Goal: Task Accomplishment & Management: Manage account settings

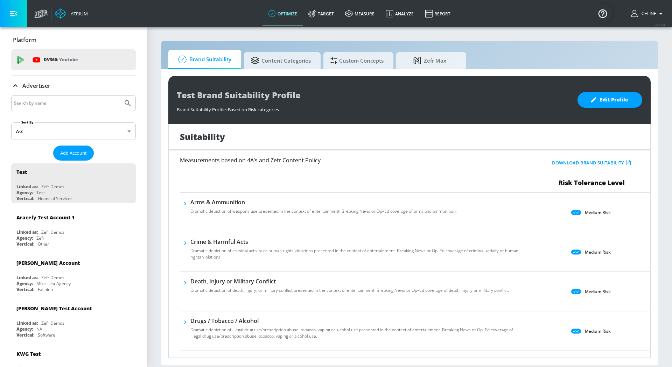
click at [62, 102] on input "Search by name" at bounding box center [67, 103] width 106 height 9
type input "disney channel"
click at [120, 96] on button "Submit Search" at bounding box center [127, 103] width 15 height 15
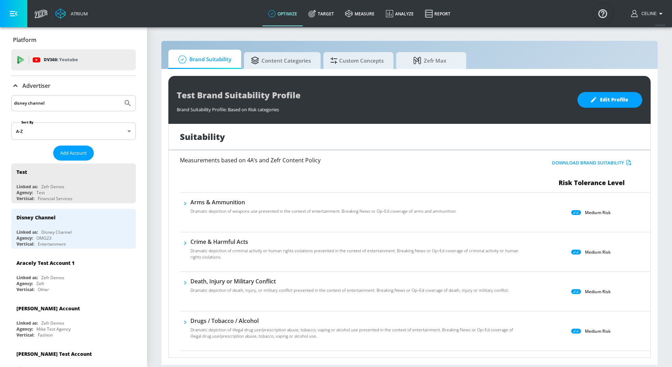
scroll to position [19, 0]
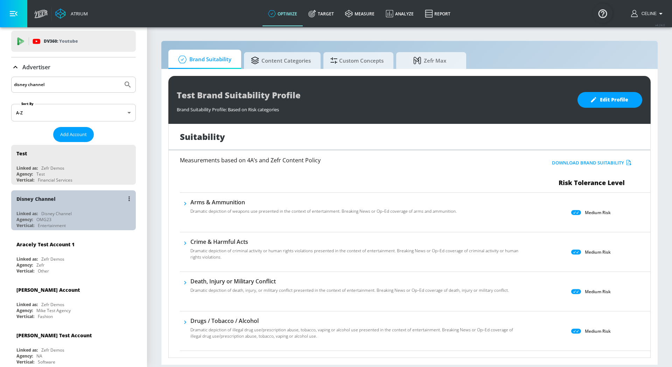
click at [78, 202] on div "Disney Channel" at bounding box center [75, 199] width 118 height 17
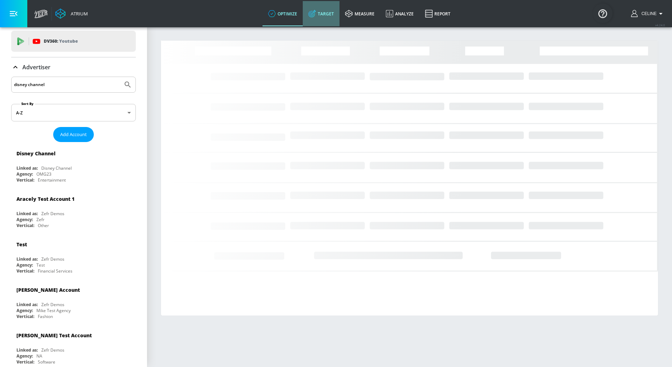
click at [306, 14] on link "Target" at bounding box center [321, 13] width 37 height 25
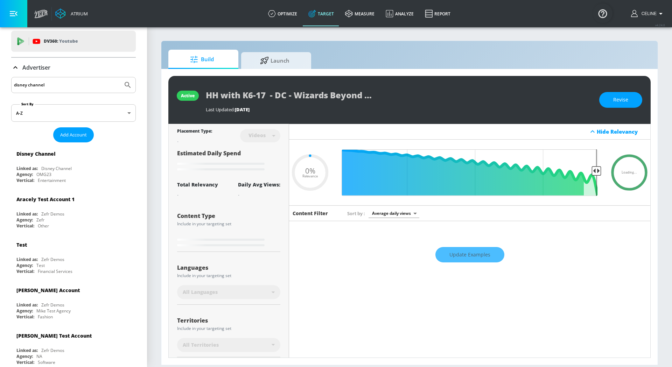
type input "0.75"
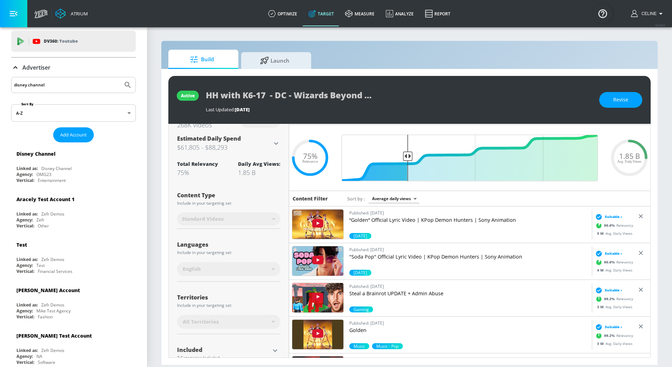
scroll to position [16, 0]
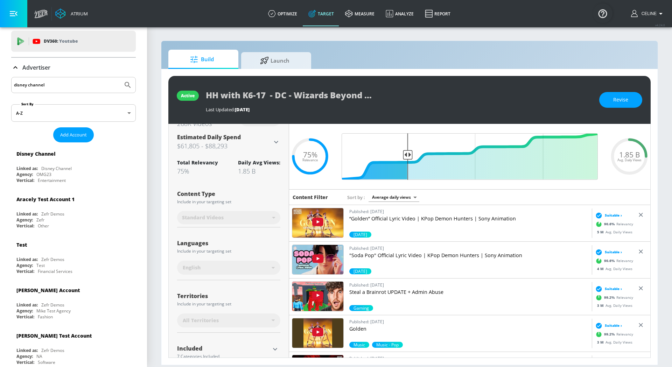
click at [22, 67] on div "Advertiser" at bounding box center [30, 67] width 39 height 8
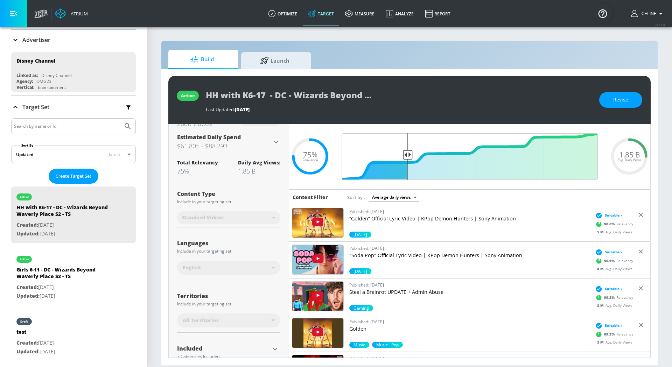
scroll to position [69, 0]
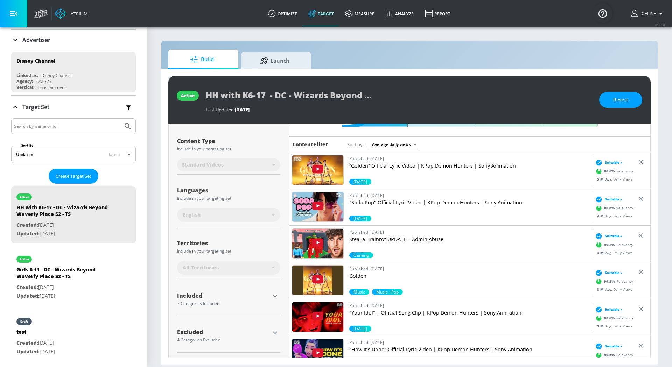
click at [274, 296] on icon "button" at bounding box center [275, 297] width 4 height 2
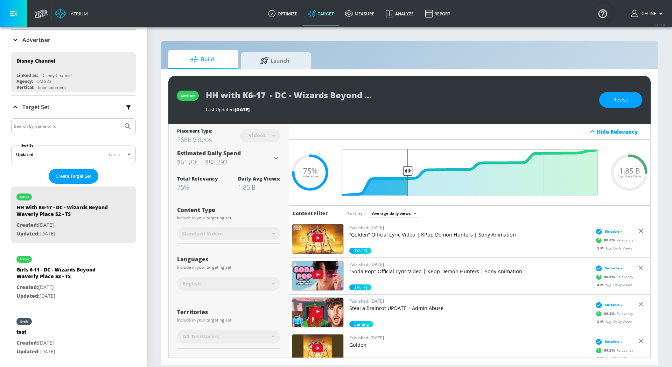
scroll to position [0, 76]
drag, startPoint x: 204, startPoint y: 95, endPoint x: 412, endPoint y: 100, distance: 207.7
click at [412, 101] on div "active HH with K6-17 - DC - Wizards Beyond Waverly Place S2 - TS Last Updated: …" at bounding box center [409, 100] width 483 height 48
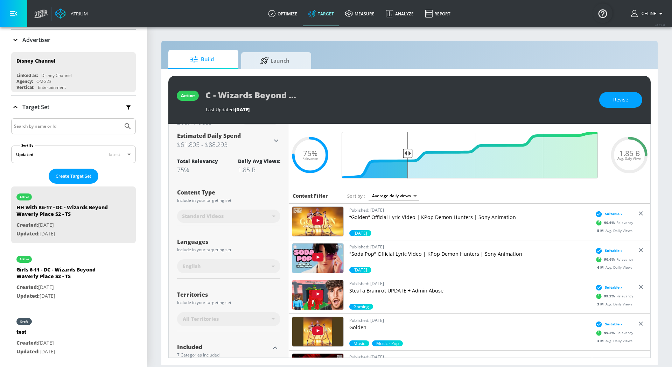
scroll to position [21, 0]
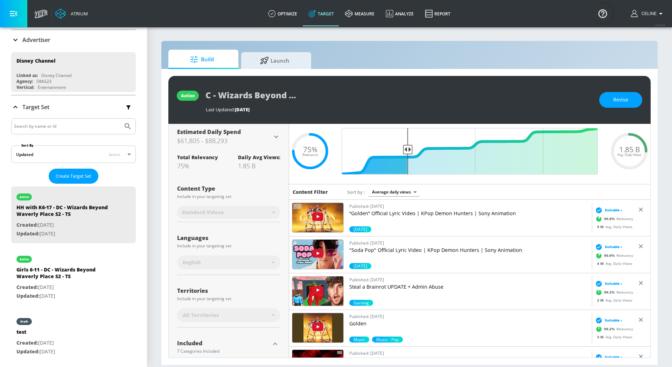
click at [97, 131] on div at bounding box center [73, 126] width 125 height 16
click at [97, 122] on input "Search by name or Id" at bounding box center [67, 126] width 106 height 9
type input "ELECTRIC"
click at [120, 119] on button "Submit Search" at bounding box center [127, 126] width 15 height 15
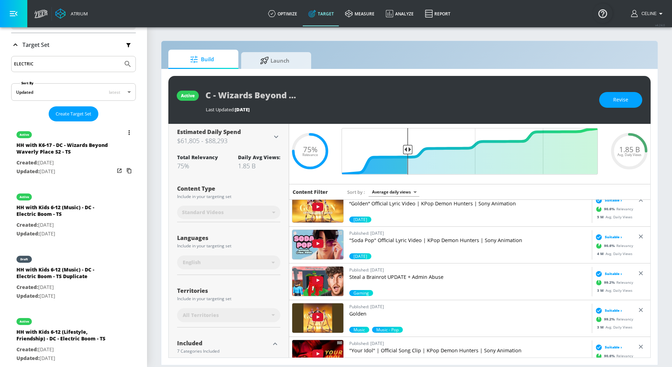
scroll to position [113, 0]
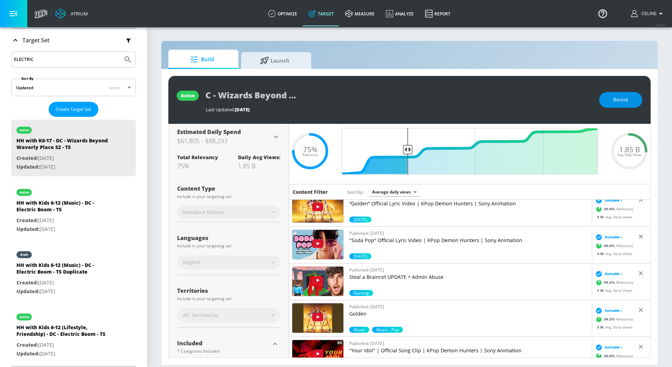
click at [615, 101] on span "Revise" at bounding box center [621, 100] width 15 height 9
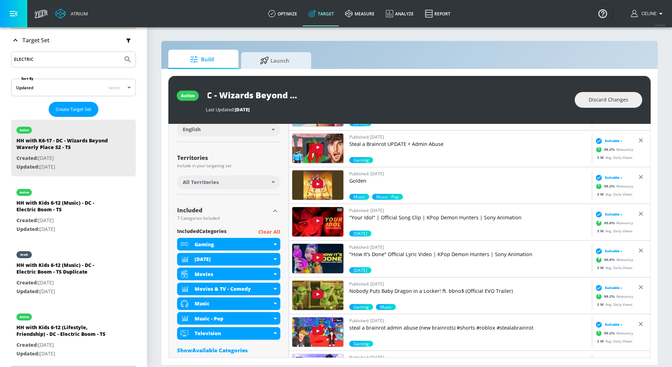
scroll to position [199, 0]
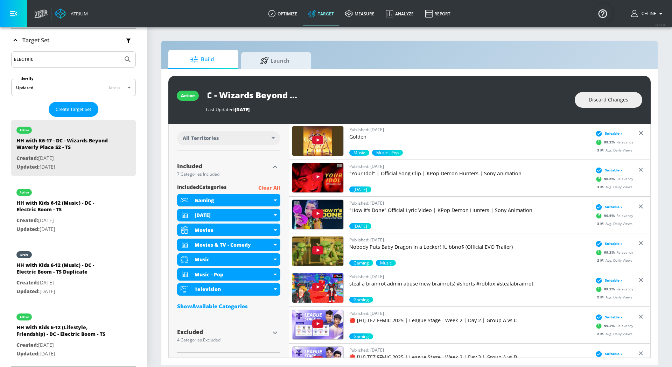
click at [224, 306] on div "Show Available Categories" at bounding box center [228, 306] width 103 height 7
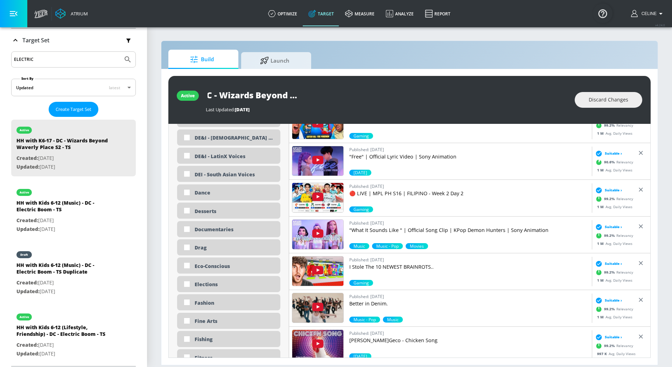
scroll to position [0, 0]
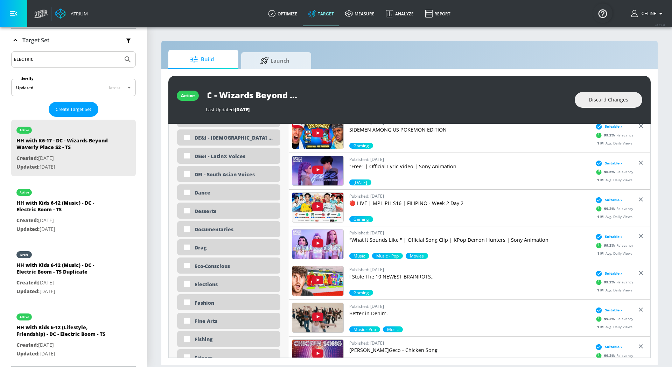
click at [601, 104] on span "Discard Changes" at bounding box center [609, 100] width 40 height 9
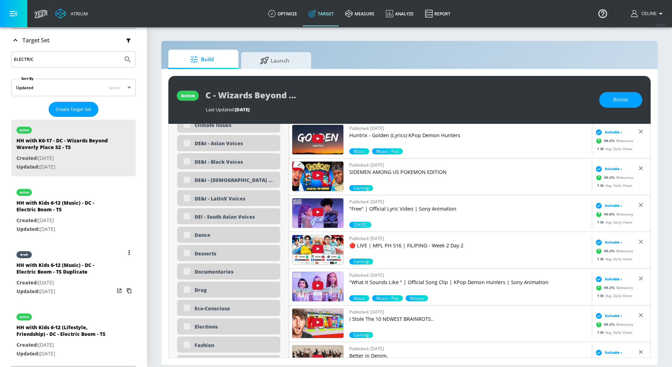
scroll to position [722, 0]
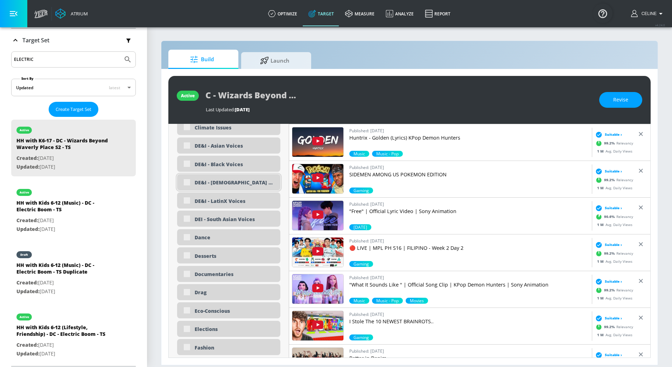
click at [56, 231] on p "Updated: [DATE]" at bounding box center [65, 229] width 98 height 9
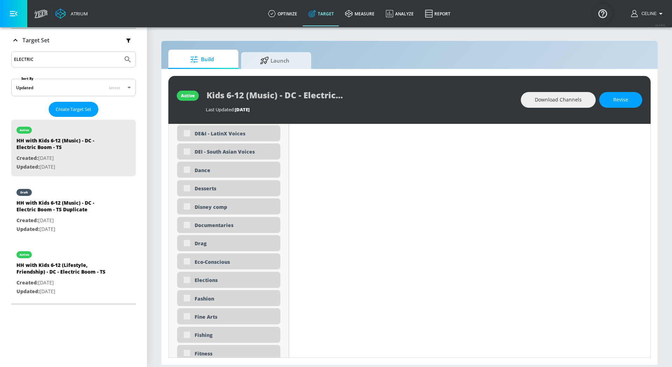
type input "HH with Kids 6-12 (Music) - DC - Electric Boom - TS"
type input "channels"
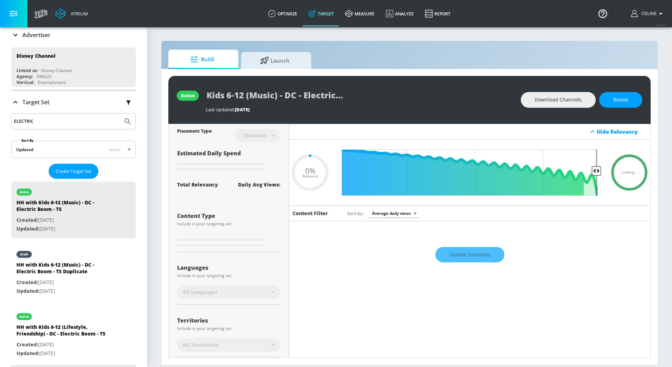
click at [274, 234] on div "Loading..." at bounding box center [228, 241] width 103 height 16
type input "0.75"
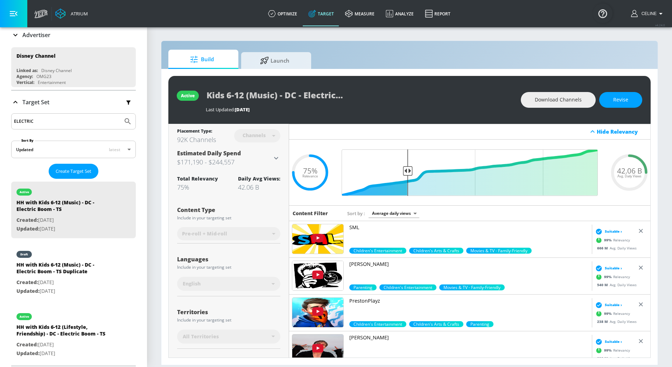
click at [71, 121] on input "ELECTRIC" at bounding box center [67, 121] width 106 height 9
type input "E"
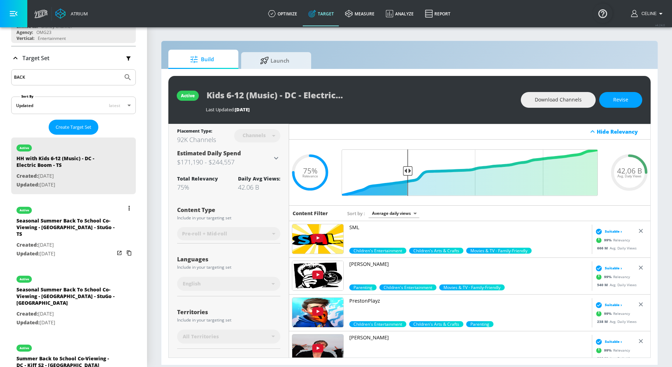
scroll to position [96, 0]
type input "BACK"
click at [127, 205] on button "list of Target Set" at bounding box center [129, 207] width 10 height 10
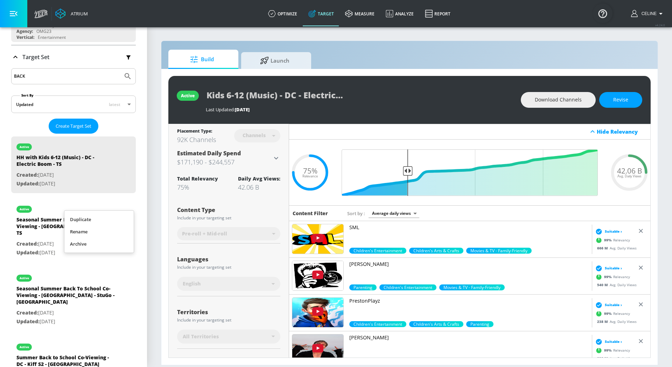
click at [119, 221] on li "Duplicate" at bounding box center [98, 220] width 69 height 12
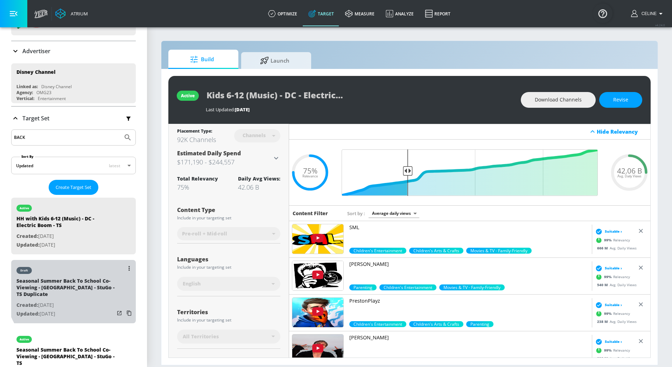
click at [79, 286] on div "Seasonal Summer Back To School Co-Viewing - [GEOGRAPHIC_DATA] - StuGo - TS Dupl…" at bounding box center [65, 289] width 98 height 23
type input "Seasonal Summer Back To School Co-Viewing - [GEOGRAPHIC_DATA] - StuGo - TS Dupl…"
type input "videos"
type input "0.05"
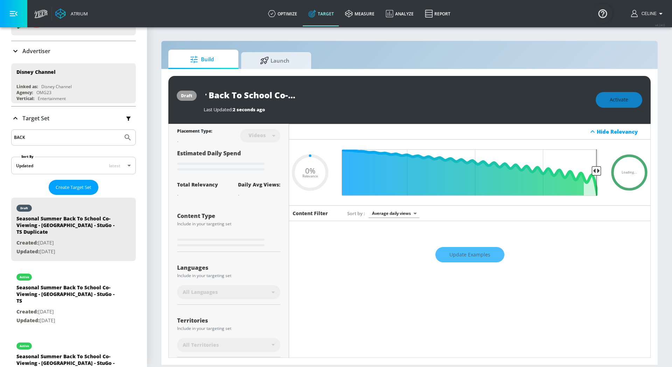
scroll to position [0, 134]
drag, startPoint x: 280, startPoint y: 95, endPoint x: 382, endPoint y: 96, distance: 101.9
click at [383, 96] on div "Seasonal Summer Back To School Co-Viewing - [GEOGRAPHIC_DATA] - StuGo - TS Dupl…" at bounding box center [396, 95] width 385 height 16
click at [338, 96] on input "Seasonal Summer Back To School Co-Viewing - [GEOGRAPHIC_DATA] - StuGo - TS Dupl…" at bounding box center [291, 95] width 175 height 16
drag, startPoint x: 332, startPoint y: 96, endPoint x: 408, endPoint y: 96, distance: 76.0
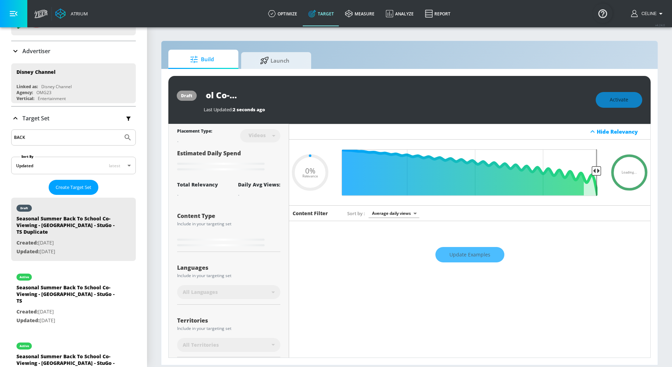
click at [408, 96] on div "Seasonal Summer Back To School Co-Viewing - [GEOGRAPHIC_DATA] - StuGo - TS Dupl…" at bounding box center [396, 95] width 385 height 16
type input "Seasonal Summer Back To School Co-Viewing - [GEOGRAPHIC_DATA] - StuGo - TS"
click at [307, 91] on input "Seasonal Summer Back To School Co-Viewing - [GEOGRAPHIC_DATA] - StuGo - TS" at bounding box center [279, 95] width 150 height 16
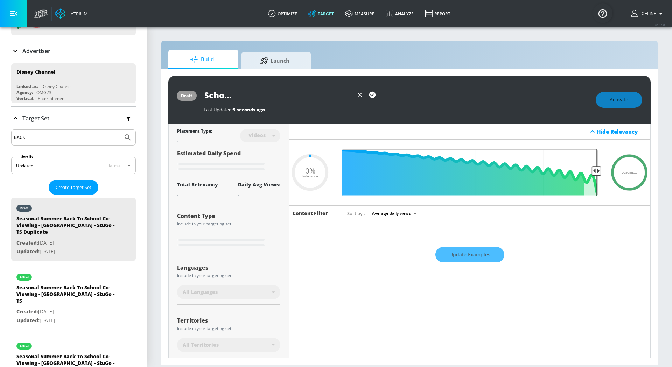
click at [317, 96] on input "Seasonal Summer Back To School Co-Viewing - [GEOGRAPHIC_DATA] - StuGo - TS" at bounding box center [279, 95] width 150 height 16
click at [270, 96] on input "Seasonal Summer Back To School Co-Viewing - [GEOGRAPHIC_DATA] - StuGo - TS" at bounding box center [279, 95] width 150 height 16
drag, startPoint x: 284, startPoint y: 96, endPoint x: 246, endPoint y: 85, distance: 38.9
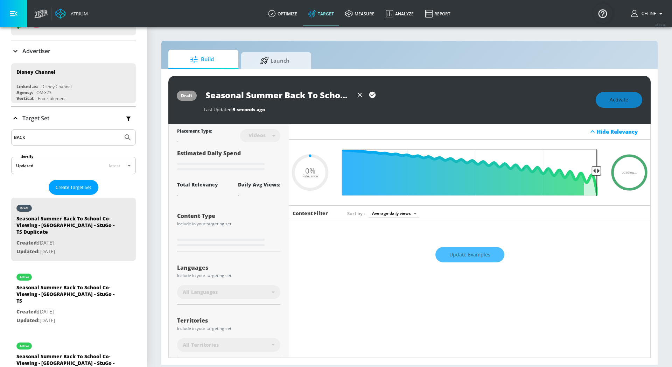
click at [246, 85] on div "draft Seasonal Summer Back To School Co-Viewing - DC - StuGo - TS Last Updated:…" at bounding box center [409, 100] width 483 height 48
click at [251, 99] on input "Seasonal Summer Back To School Co-Viewing - [GEOGRAPHIC_DATA] - StuGo - TS" at bounding box center [279, 95] width 150 height 16
type input "0.5"
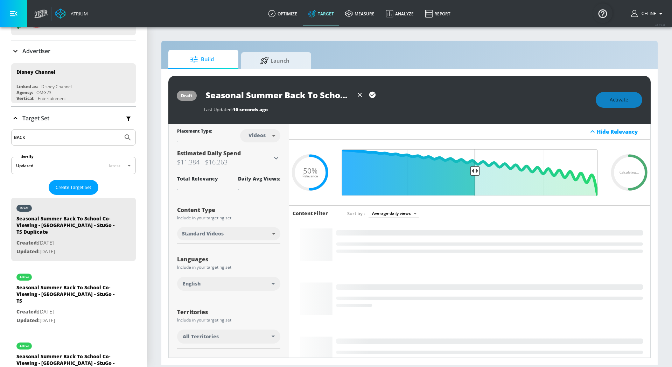
drag, startPoint x: 286, startPoint y: 97, endPoint x: 158, endPoint y: 99, distance: 128.2
click at [158, 99] on section "Build Launch draft Seasonal Summer Back To School Co-Viewing - DC - StuGo - TS …" at bounding box center [409, 197] width 525 height 341
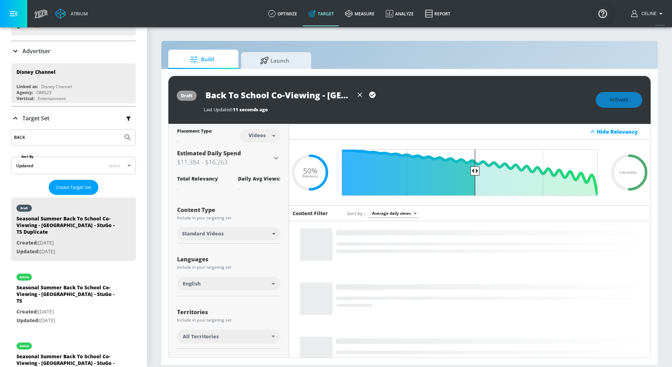
click at [301, 97] on input "Back To School Co-Viewing - [GEOGRAPHIC_DATA] - StuGo - TS" at bounding box center [279, 95] width 150 height 16
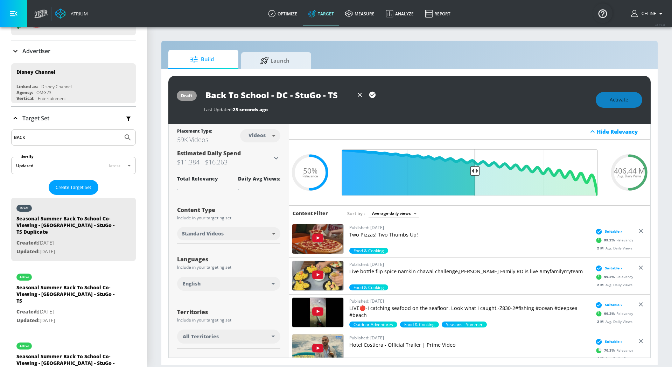
click at [313, 94] on input "Back To School - DC - StuGo - TS" at bounding box center [279, 95] width 150 height 16
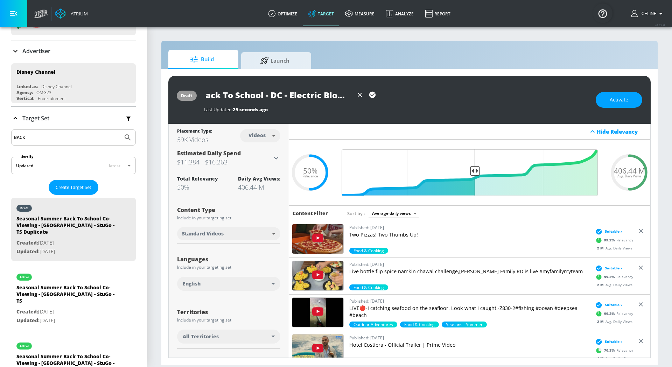
scroll to position [0, 22]
type input "Back To School - DC - Electric Bloom - TS"
click at [370, 97] on icon "button" at bounding box center [373, 95] width 8 height 8
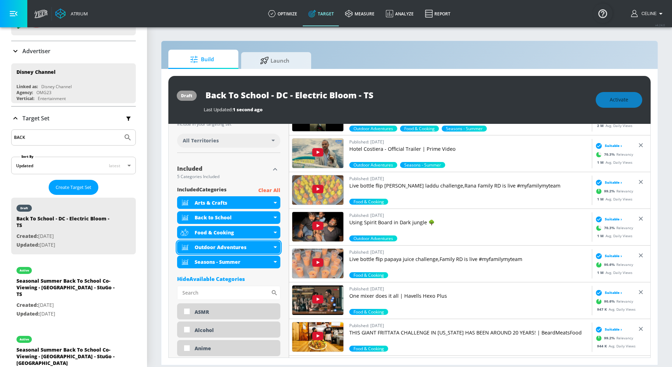
scroll to position [199, 0]
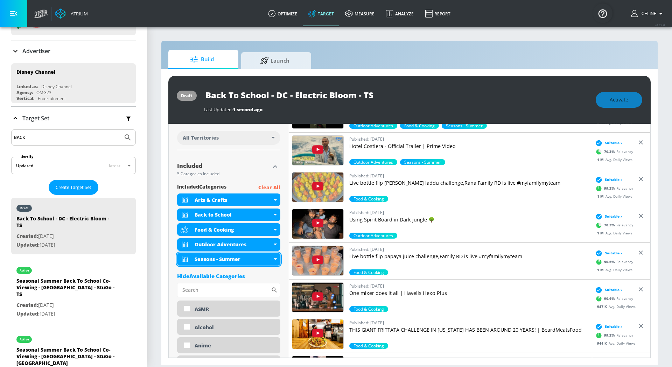
click at [272, 260] on div "Seasons - Summer" at bounding box center [228, 259] width 103 height 13
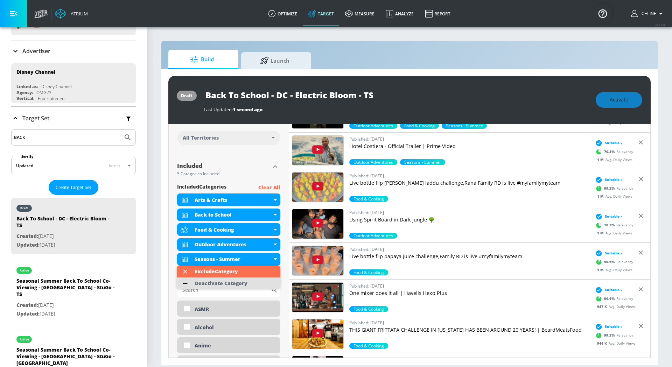
click at [258, 286] on li "Deactivate Category" at bounding box center [229, 284] width 104 height 12
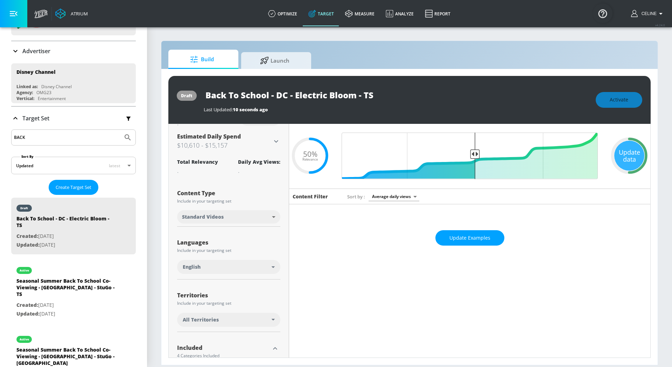
scroll to position [0, 0]
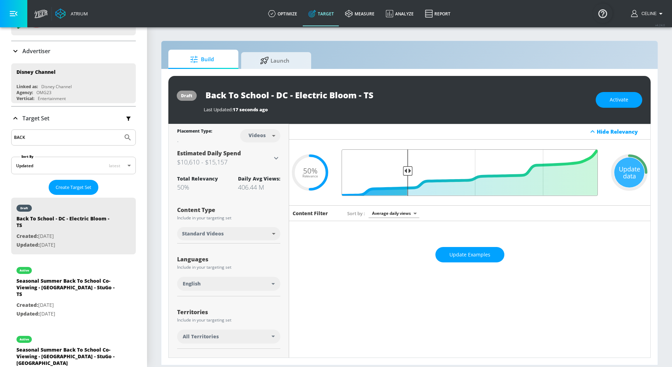
drag, startPoint x: 476, startPoint y: 172, endPoint x: 407, endPoint y: 180, distance: 69.1
type input "0.75"
click at [407, 180] on input "Final Threshold" at bounding box center [469, 173] width 263 height 47
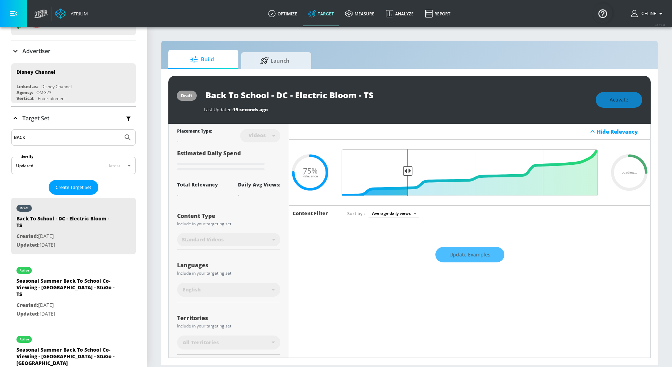
click at [622, 73] on div "draft Back To School - DC - Electric Bloom - TS Last Updated: 19 seconds ago Ac…" at bounding box center [409, 217] width 497 height 296
click at [615, 89] on div "draft Back To School - DC - Electric Bloom - TS Last Updated: 19 seconds ago Ac…" at bounding box center [409, 100] width 483 height 48
click at [615, 106] on div "Activate" at bounding box center [619, 100] width 47 height 16
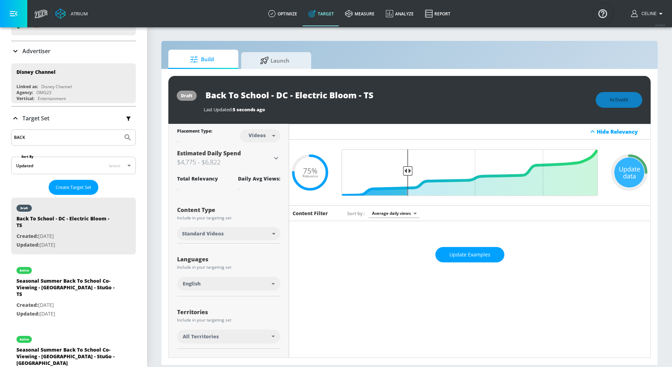
click at [618, 99] on div "Activate" at bounding box center [619, 100] width 47 height 16
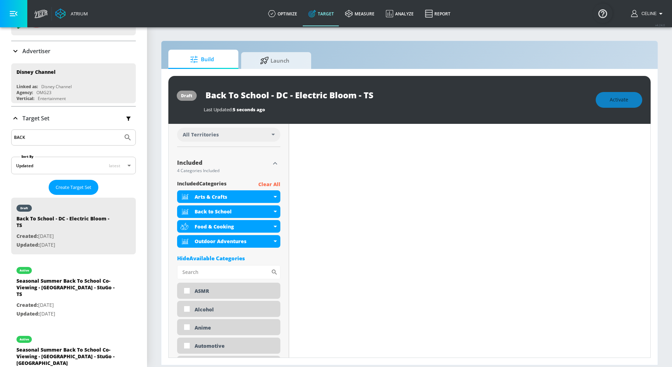
scroll to position [205, 0]
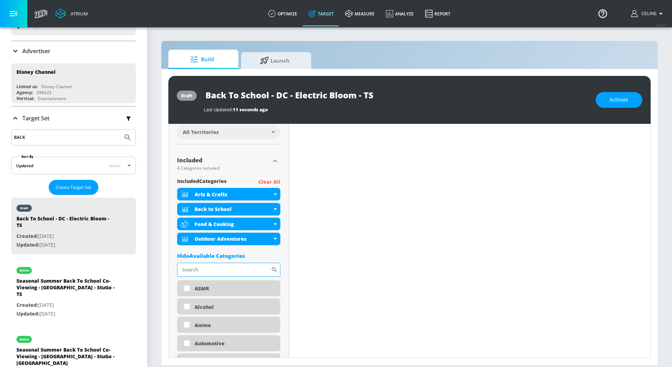
click at [251, 265] on input "Sort By" at bounding box center [224, 270] width 94 height 14
type input "s"
type input "science"
click at [185, 291] on input "checkbox" at bounding box center [187, 289] width 13 height 13
checkbox input "true"
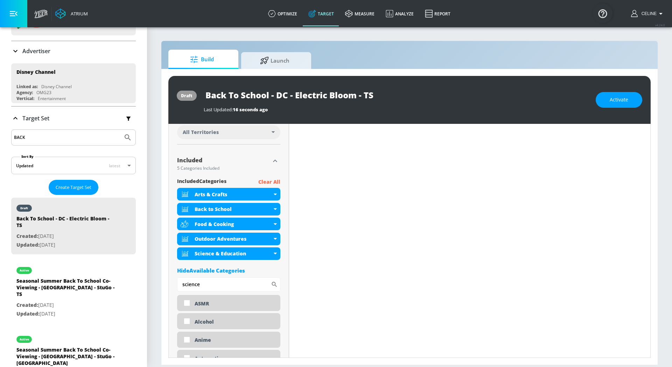
scroll to position [230, 0]
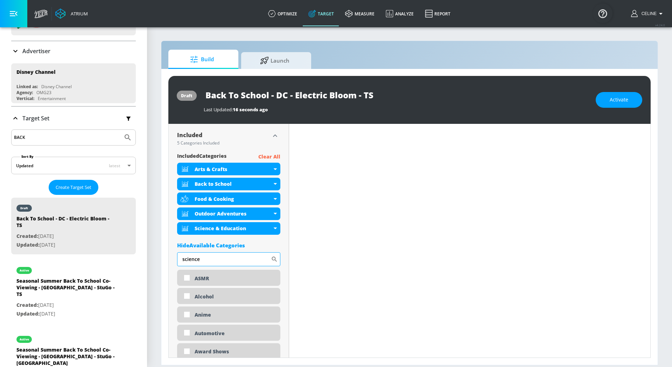
click at [248, 256] on input "science" at bounding box center [224, 260] width 94 height 14
type input "snack"
click at [186, 280] on input "checkbox" at bounding box center [187, 278] width 13 height 13
checkbox input "true"
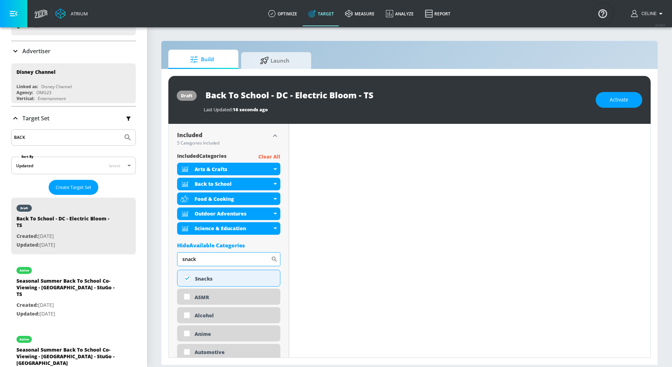
click at [230, 260] on input "snack" at bounding box center [224, 260] width 94 height 14
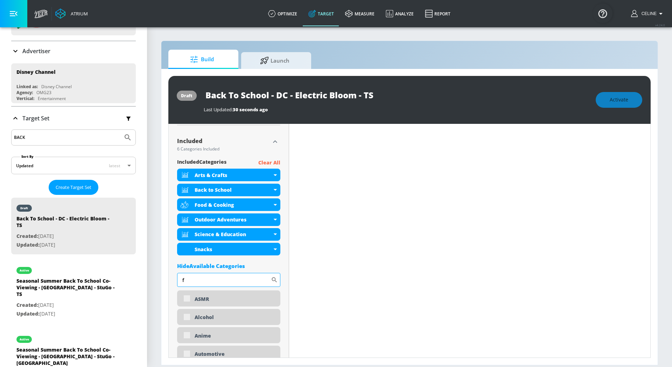
scroll to position [235, 0]
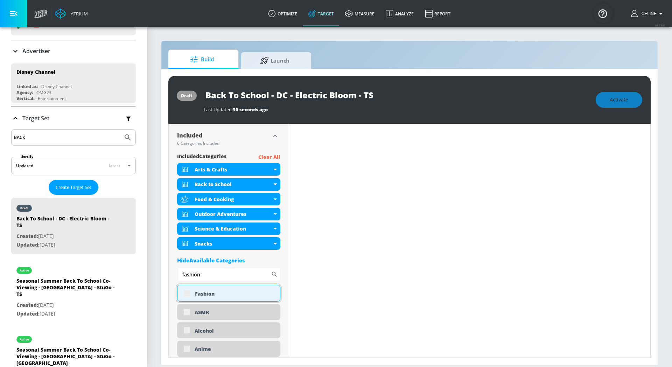
type input "fashion"
click at [185, 296] on div "Fashion" at bounding box center [228, 293] width 103 height 17
click at [185, 295] on div "Fashion" at bounding box center [228, 293] width 103 height 17
click at [186, 295] on div "Fashion" at bounding box center [228, 293] width 103 height 17
click at [182, 294] on div "Fashion" at bounding box center [228, 293] width 103 height 17
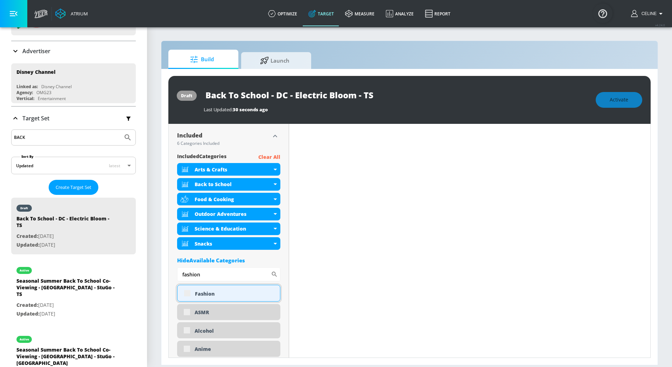
click at [187, 297] on div "Fashion" at bounding box center [228, 293] width 103 height 17
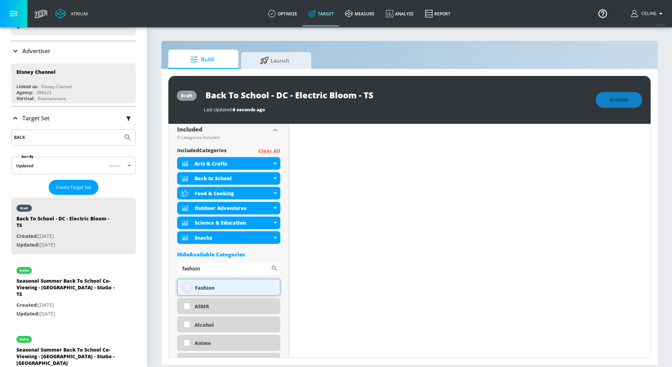
scroll to position [230, 0]
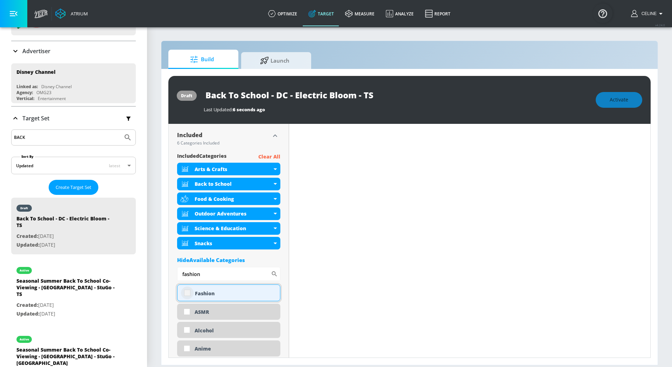
click at [187, 294] on input "checkbox" at bounding box center [187, 293] width 13 height 13
checkbox input "true"
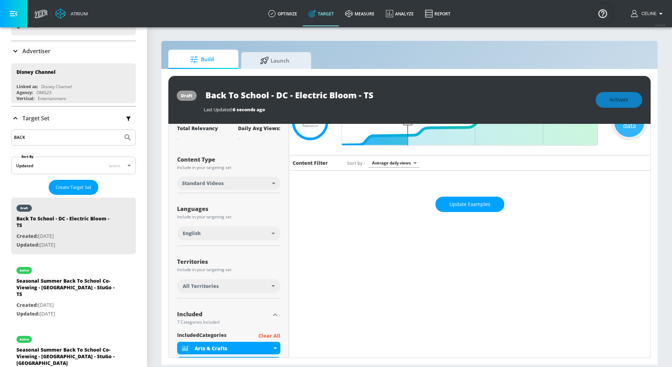
scroll to position [0, 0]
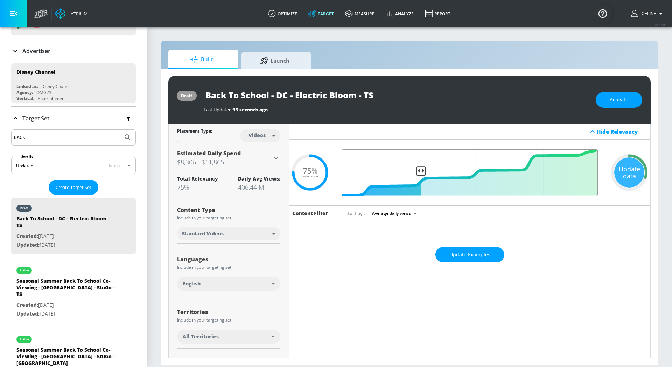
drag, startPoint x: 409, startPoint y: 170, endPoint x: 421, endPoint y: 171, distance: 11.6
type input "0.7"
click at [421, 171] on input "Final Threshold" at bounding box center [469, 173] width 263 height 47
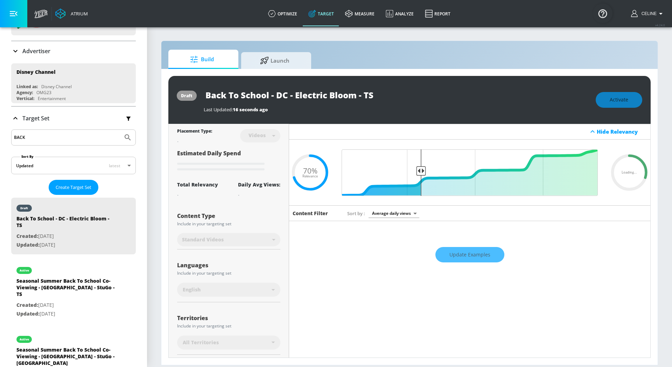
click at [614, 105] on div "Activate" at bounding box center [619, 100] width 47 height 16
click at [622, 99] on div "Activate" at bounding box center [619, 100] width 47 height 16
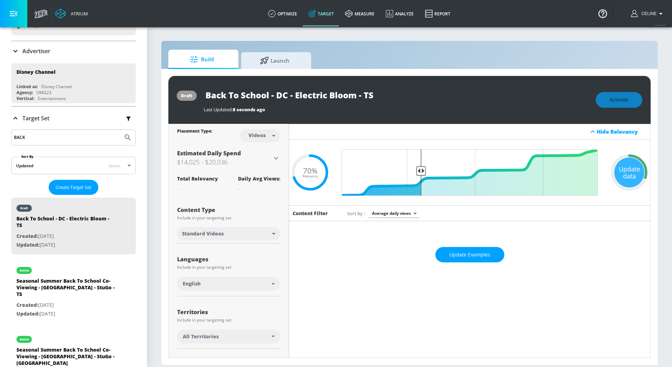
click at [622, 102] on div "Activate" at bounding box center [619, 100] width 47 height 16
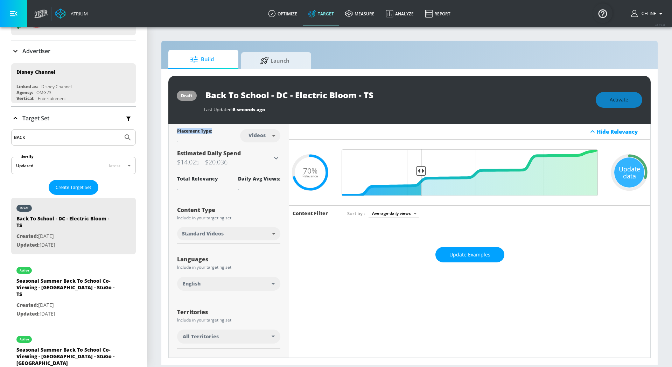
click at [622, 102] on div "Activate" at bounding box center [619, 100] width 47 height 16
drag, startPoint x: 204, startPoint y: 95, endPoint x: 414, endPoint y: 91, distance: 209.5
click at [414, 91] on div "Back To School - DC - Electric Bloom - TS" at bounding box center [396, 95] width 385 height 16
click at [615, 98] on span "Activate" at bounding box center [619, 100] width 19 height 9
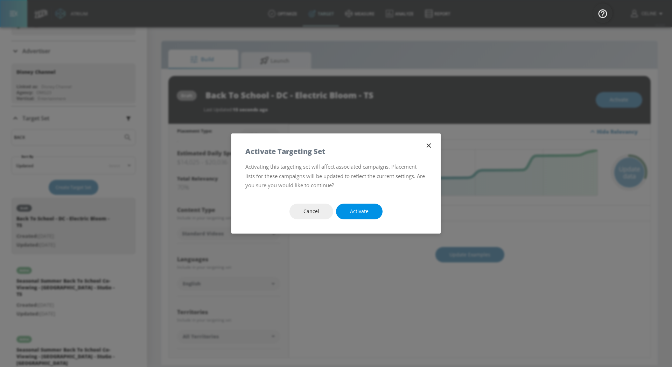
click at [367, 212] on span "Activate" at bounding box center [359, 211] width 19 height 9
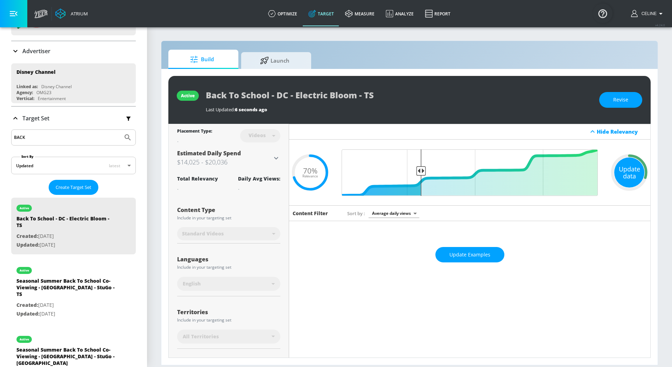
click at [638, 179] on div "Update data" at bounding box center [630, 173] width 30 height 30
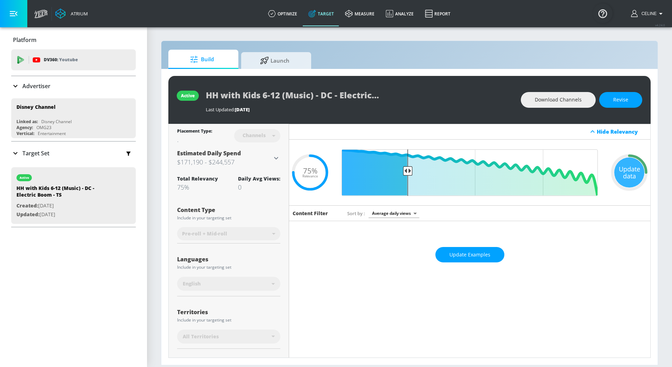
scroll to position [10, 0]
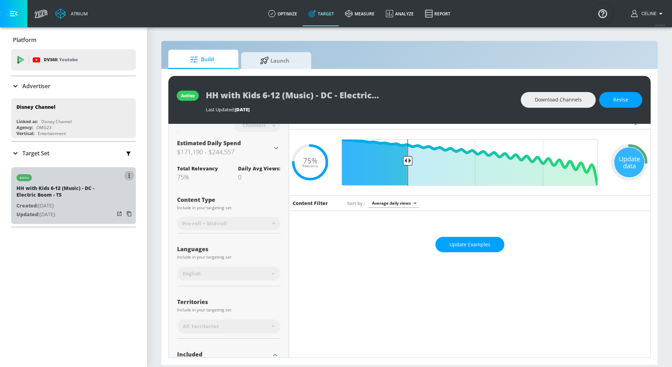
click at [127, 176] on button "button" at bounding box center [129, 176] width 10 height 10
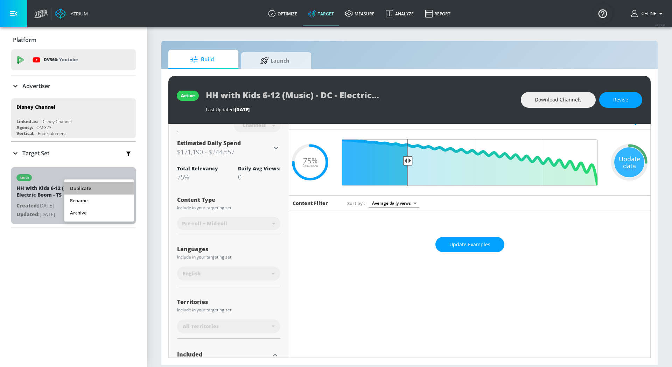
click at [95, 186] on li "Duplicate" at bounding box center [98, 188] width 69 height 12
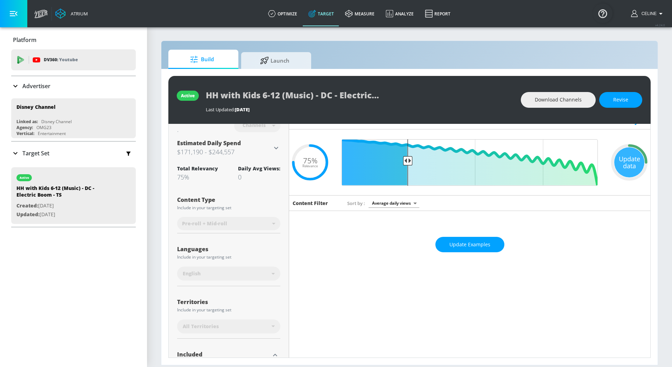
click at [39, 146] on div "Target Set" at bounding box center [73, 153] width 125 height 15
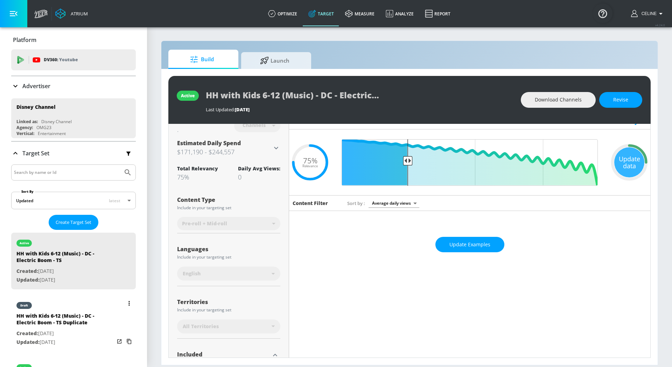
click at [98, 318] on div "HH with Kids 6-12 (Music) - DC - Electric Boom - TS Duplicate" at bounding box center [65, 321] width 98 height 17
type input "HH with Kids 6-12 (Music) - DC - Electric Boom - TS Duplicate"
type input "0.05"
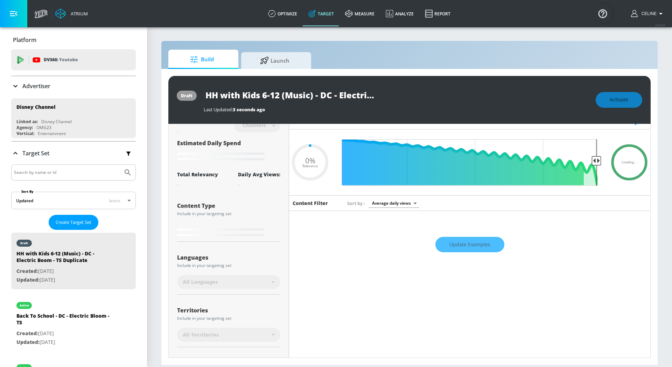
click at [293, 93] on input "HH with Kids 6-12 (Music) - DC - Electric Boom - TS Duplicate" at bounding box center [291, 95] width 175 height 16
drag, startPoint x: 240, startPoint y: 95, endPoint x: 171, endPoint y: 95, distance: 69.0
click at [171, 95] on div "draft HH with Kids 6-12 (Music) - DC - Electric Boom - TS Duplicate Last Update…" at bounding box center [409, 100] width 483 height 48
type input "Kids 6-12 (Music) - DC - Electric Boom - TS Duplicate"
type input "0.05"
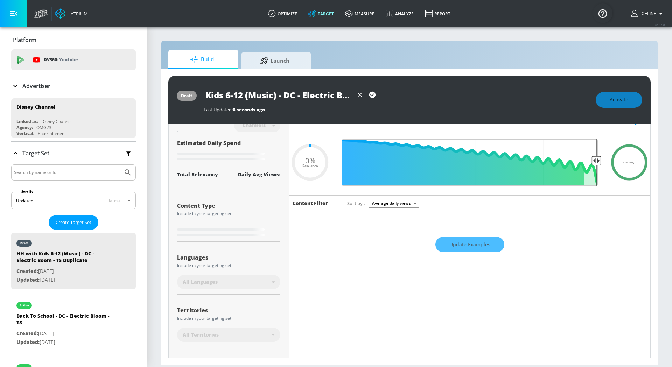
drag, startPoint x: 244, startPoint y: 95, endPoint x: 240, endPoint y: 96, distance: 4.3
click at [240, 96] on input "Kids 6-12 (Music) - DC - Electric Boom - TS Duplicate" at bounding box center [279, 95] width 150 height 16
type input "Kids 6-14 (Music) - DC - Electric Boom - TS Duplicate"
type input "0.05"
type input "Kids 6-14 (Music) - DC - Electric Boom - TS Duplicate"
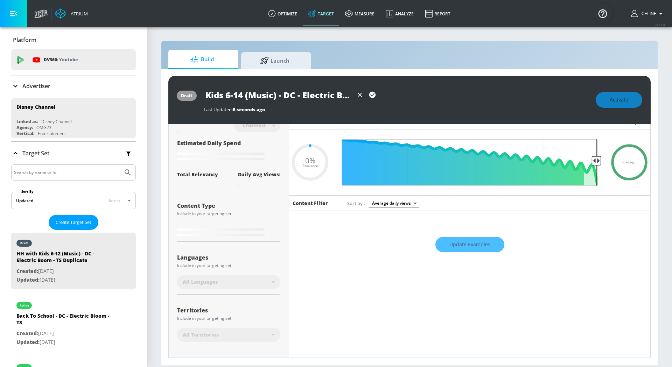
click at [294, 85] on div "draft Kids 6-14 (Music) - DC - Electric Boom - TS Duplicate Last Updated: 8 sec…" at bounding box center [409, 100] width 483 height 48
type input "0.75"
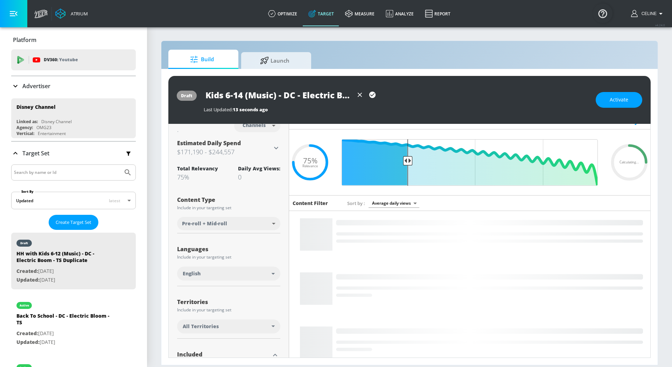
scroll to position [0, 72]
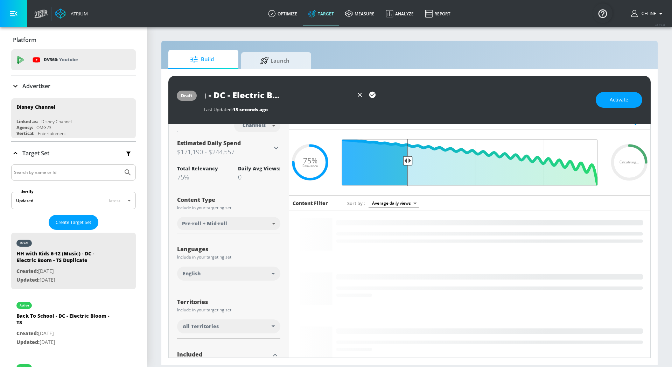
drag, startPoint x: 311, startPoint y: 95, endPoint x: 414, endPoint y: 101, distance: 103.5
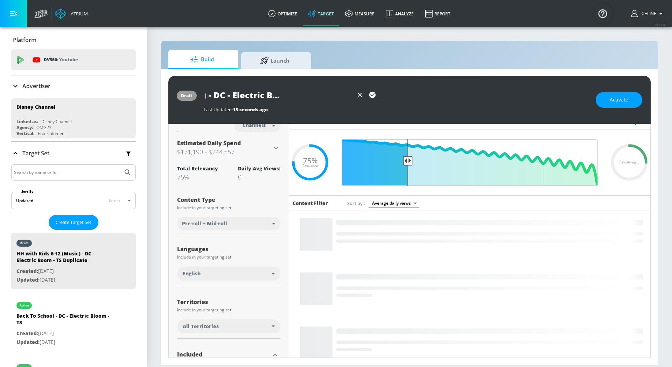
click at [415, 101] on div "Kids 6-14 (Music) - DC - Electric Boom - TS Duplicate" at bounding box center [396, 95] width 385 height 16
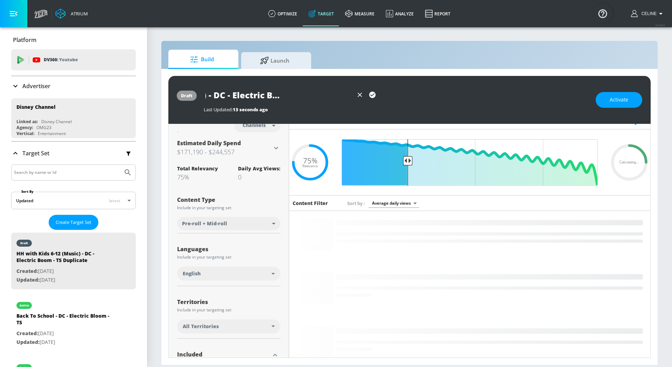
click at [338, 93] on input "Kids 6-14 (Music) - DC - Electric Boom - TS Duplicate" at bounding box center [279, 95] width 150 height 16
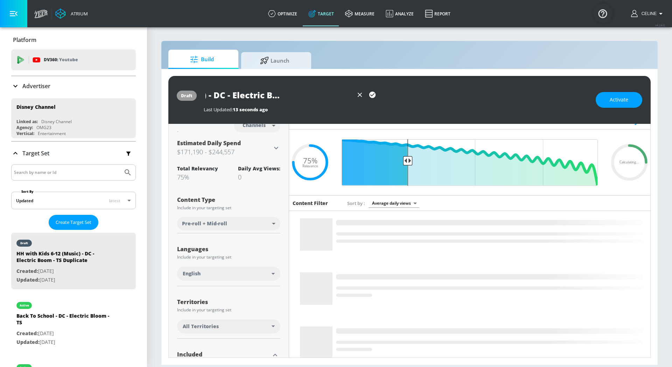
click at [338, 93] on input "Kids 6-14 (Music) - DC - Electric Boom - TS Duplicate" at bounding box center [279, 95] width 150 height 16
click at [370, 97] on icon "button" at bounding box center [372, 95] width 6 height 6
type input "Kids 6-14 (Music) - DC - Electric Boom - TS"
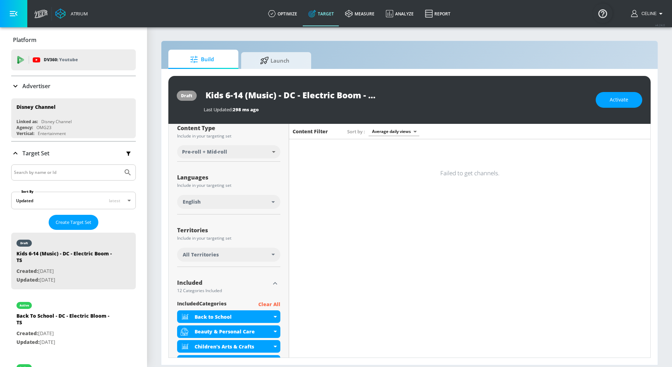
scroll to position [0, 0]
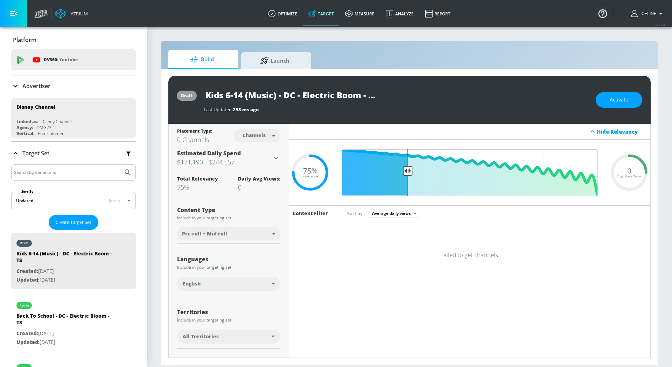
click at [267, 135] on body "Atrium optimize Target measure Analyze Report optimize Target measure Analyze R…" at bounding box center [336, 183] width 672 height 367
click at [269, 160] on li "Videos" at bounding box center [257, 163] width 36 height 12
type input "videos"
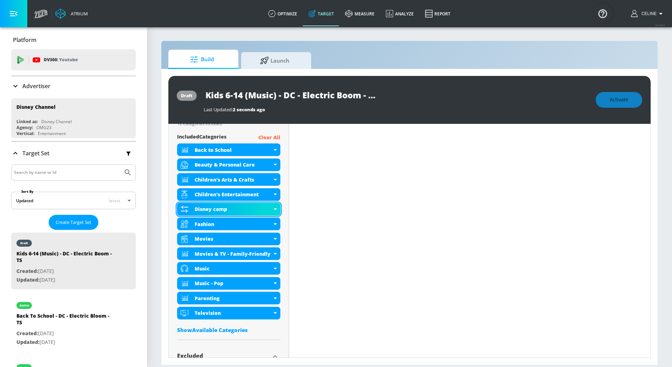
scroll to position [213, 0]
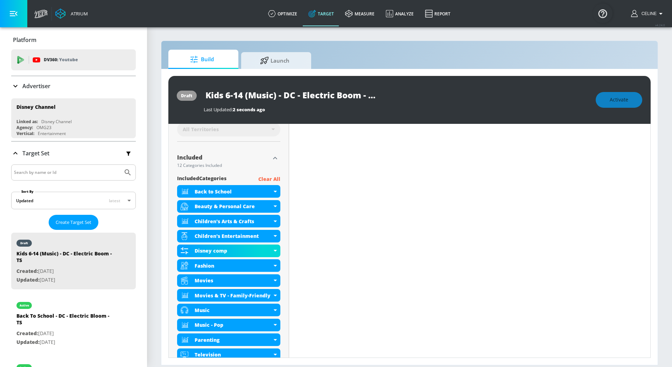
click at [276, 177] on p "Clear All" at bounding box center [269, 179] width 22 height 9
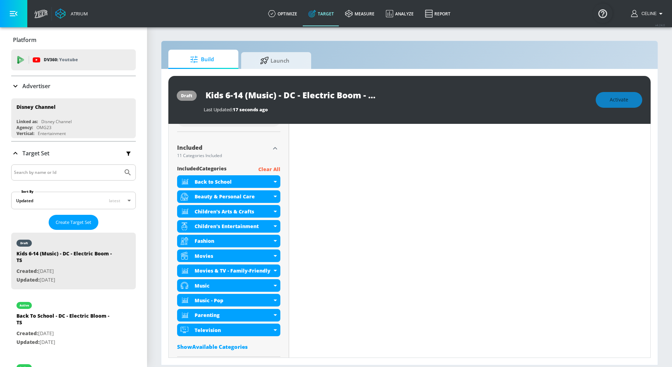
scroll to position [217, 0]
click at [277, 171] on p "Clear All" at bounding box center [269, 170] width 22 height 9
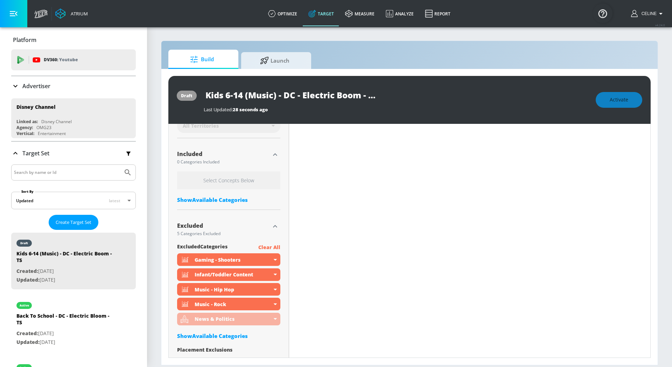
scroll to position [223, 0]
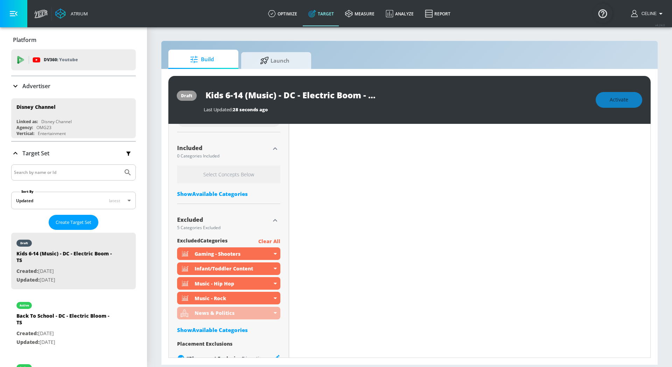
click at [238, 195] on div "Show Available Categories" at bounding box center [228, 194] width 103 height 7
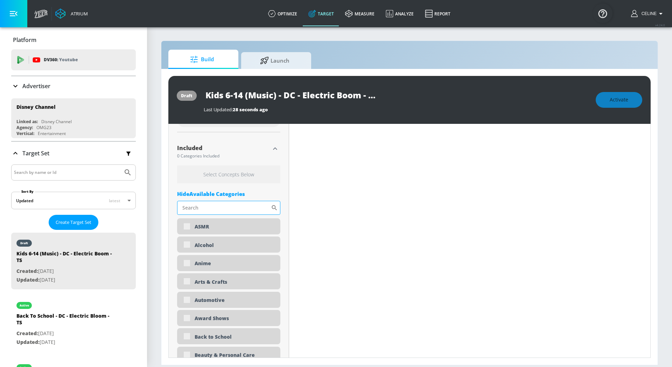
click at [239, 205] on input "Sort By" at bounding box center [224, 208] width 94 height 14
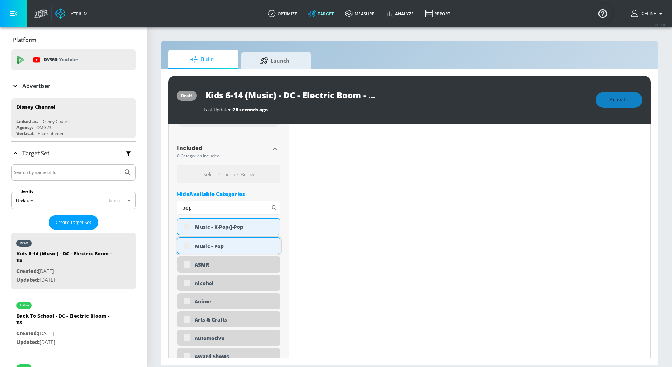
type input "pop"
click at [183, 246] on div "Music - Pop" at bounding box center [228, 245] width 103 height 17
click at [185, 246] on div "Music - Pop" at bounding box center [228, 245] width 103 height 17
click at [185, 243] on div "Music - Pop" at bounding box center [228, 245] width 103 height 17
click at [187, 247] on div "Music - Pop" at bounding box center [228, 245] width 103 height 17
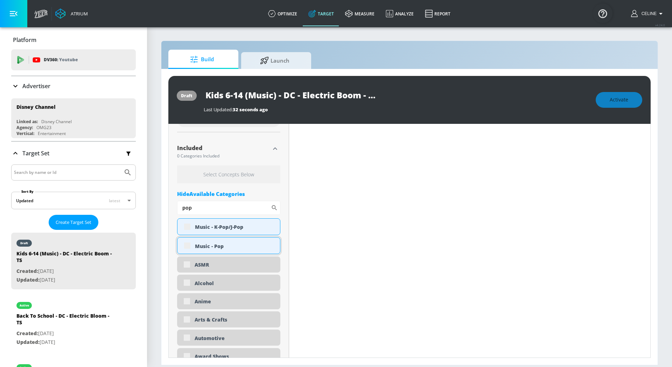
click at [196, 247] on div "Music - Pop" at bounding box center [235, 246] width 80 height 7
click at [185, 247] on div "Music - Pop" at bounding box center [228, 245] width 103 height 17
click at [188, 245] on div "Music - Pop" at bounding box center [228, 245] width 103 height 17
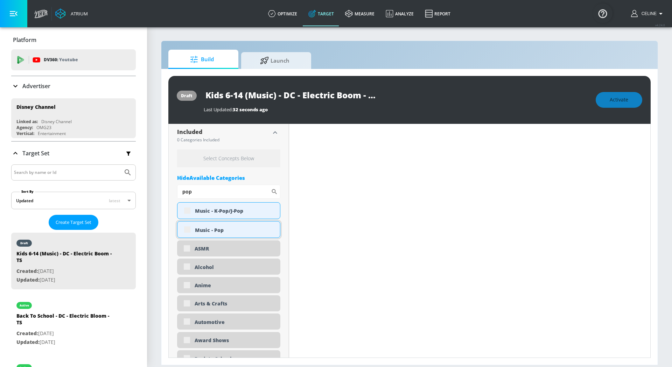
scroll to position [241, 0]
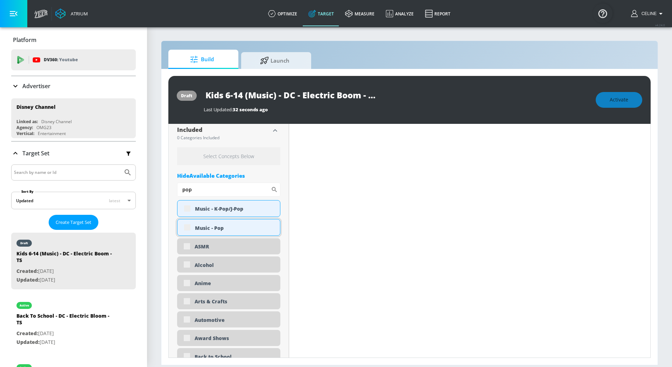
click at [188, 227] on div "Music - Pop" at bounding box center [228, 227] width 103 height 17
click at [187, 230] on div "Music - Pop" at bounding box center [228, 227] width 103 height 17
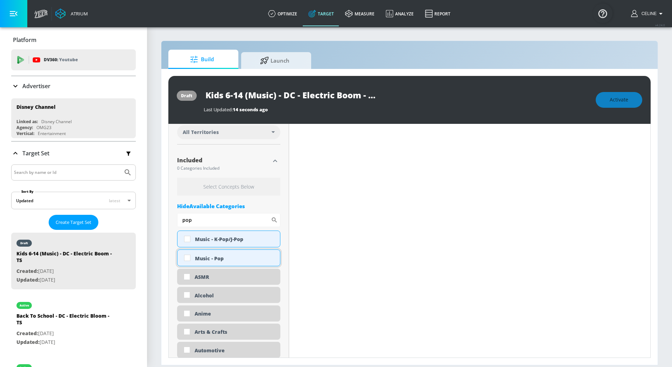
scroll to position [204, 0]
click at [188, 263] on input "checkbox" at bounding box center [187, 258] width 13 height 13
checkbox input "true"
click at [205, 221] on input "pop" at bounding box center [224, 221] width 94 height 14
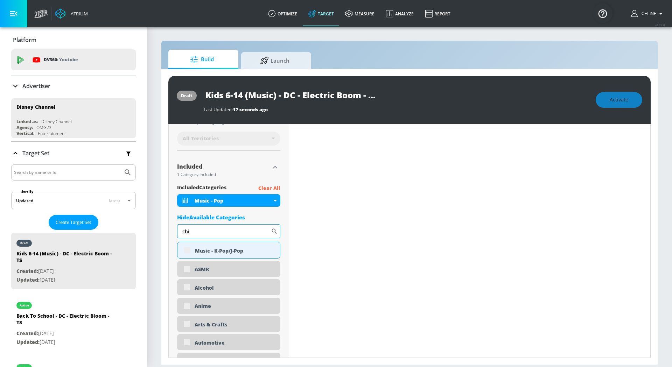
scroll to position [210, 0]
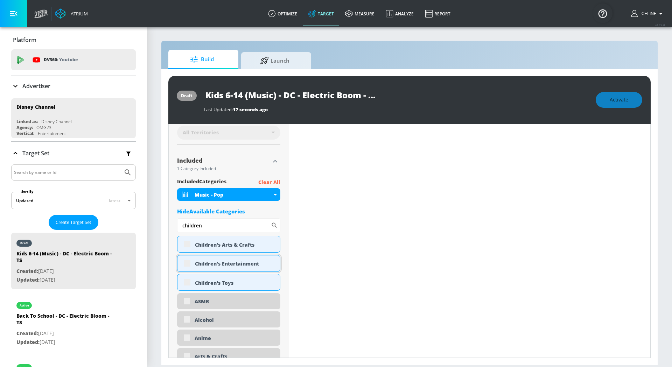
type input "children"
click at [188, 263] on div "Children's Entertainment" at bounding box center [228, 263] width 103 height 17
click at [183, 263] on input "checkbox" at bounding box center [187, 263] width 13 height 13
checkbox input "true"
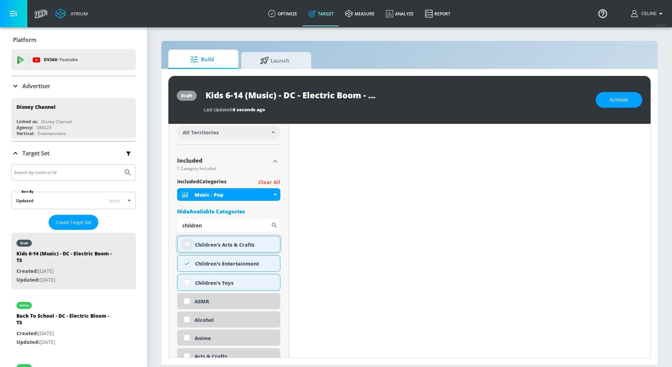
click at [183, 245] on input "checkbox" at bounding box center [187, 244] width 13 height 13
checkbox input "true"
click at [220, 226] on input "children" at bounding box center [224, 226] width 94 height 14
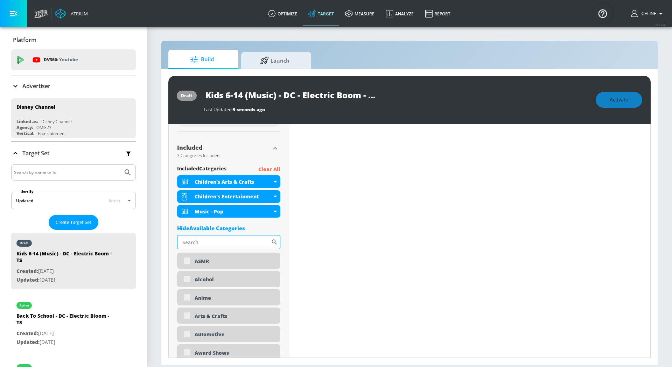
scroll to position [221, 0]
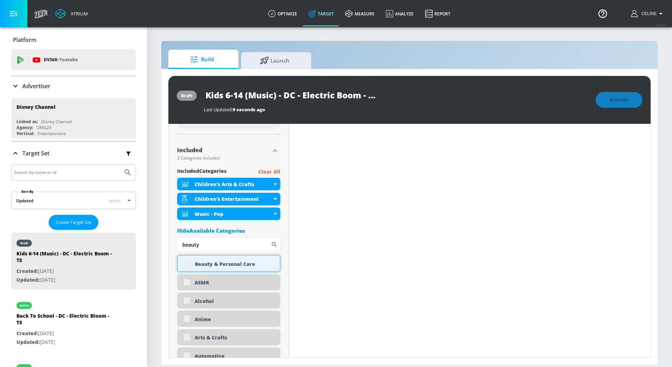
type input "beauty"
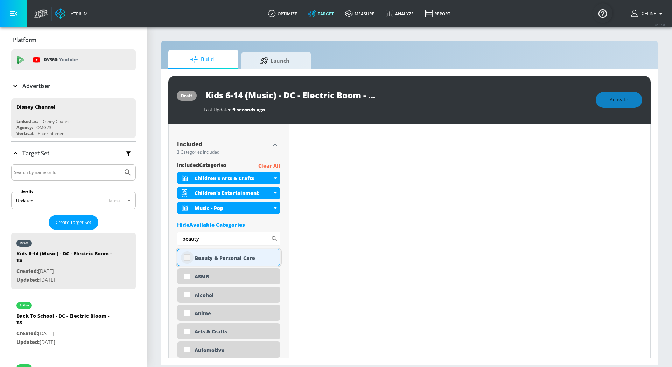
click at [185, 263] on input "checkbox" at bounding box center [187, 257] width 13 height 13
checkbox input "true"
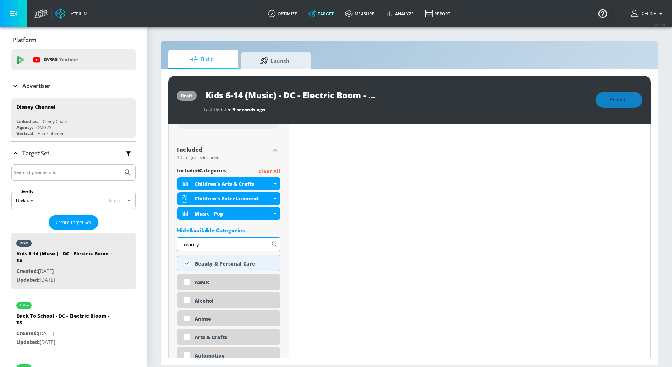
click at [215, 245] on input "beauty" at bounding box center [224, 244] width 94 height 14
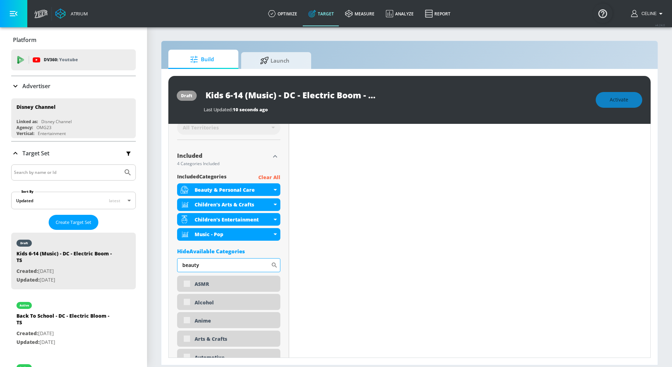
scroll to position [221, 0]
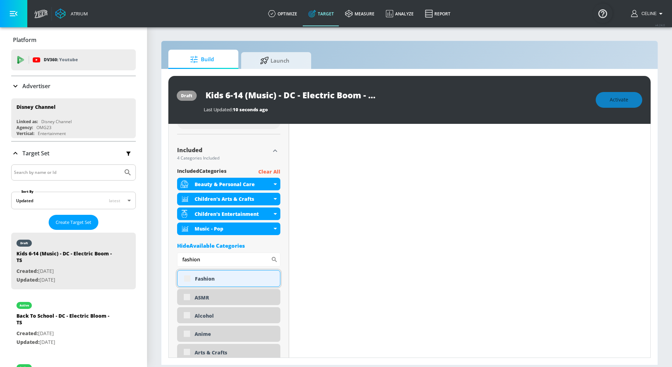
type input "fashion"
click at [183, 284] on div "Fashion" at bounding box center [228, 278] width 103 height 17
click at [182, 279] on div "Fashion" at bounding box center [228, 278] width 103 height 17
click at [189, 279] on div "Fashion" at bounding box center [228, 278] width 103 height 17
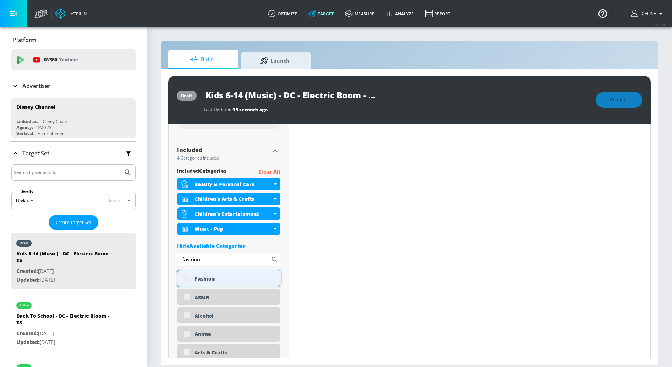
scroll to position [212, 0]
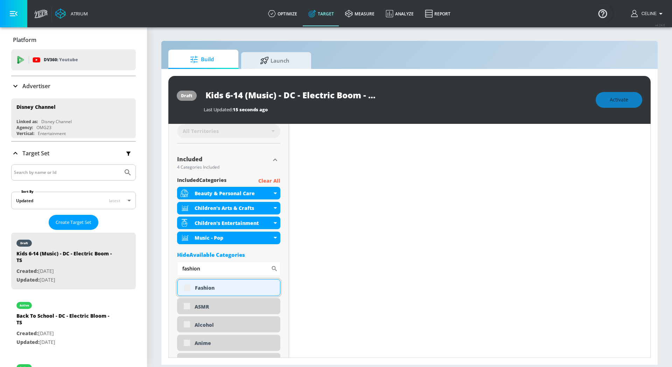
click at [188, 289] on div "Fashion" at bounding box center [228, 287] width 103 height 17
click at [186, 288] on div "Fashion" at bounding box center [228, 287] width 103 height 17
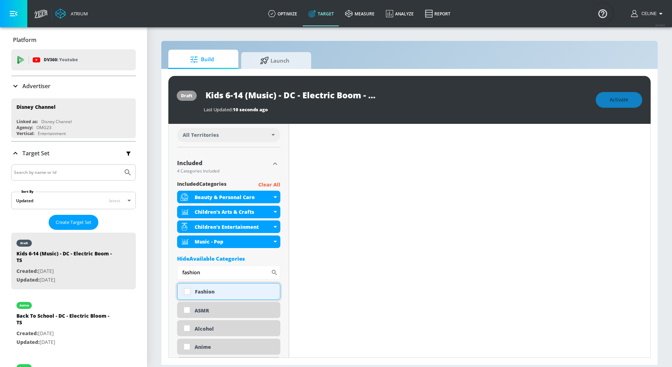
scroll to position [196, 0]
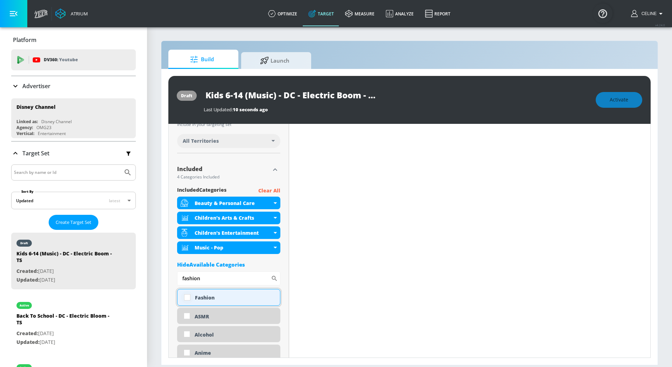
click at [187, 298] on input "checkbox" at bounding box center [187, 297] width 13 height 13
checkbox input "true"
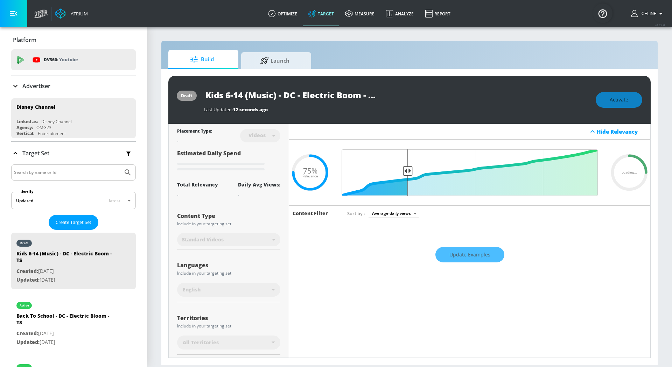
click at [618, 101] on div "Activate" at bounding box center [619, 100] width 47 height 16
click at [611, 107] on div "Activate" at bounding box center [619, 100] width 47 height 16
click at [611, 101] on div "Activate" at bounding box center [619, 100] width 47 height 16
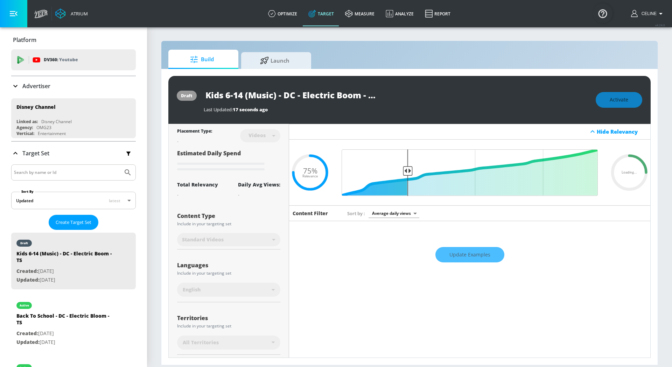
click at [622, 99] on div "Activate" at bounding box center [619, 100] width 47 height 16
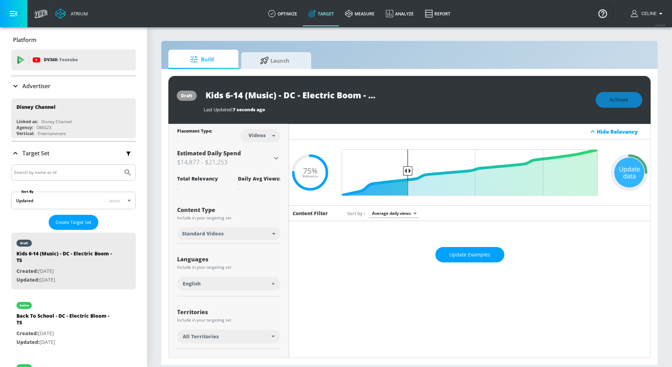
click at [622, 99] on div "Activate" at bounding box center [619, 100] width 47 height 16
click at [622, 98] on div "Activate" at bounding box center [619, 100] width 47 height 16
click at [623, 101] on div "Activate" at bounding box center [619, 100] width 47 height 16
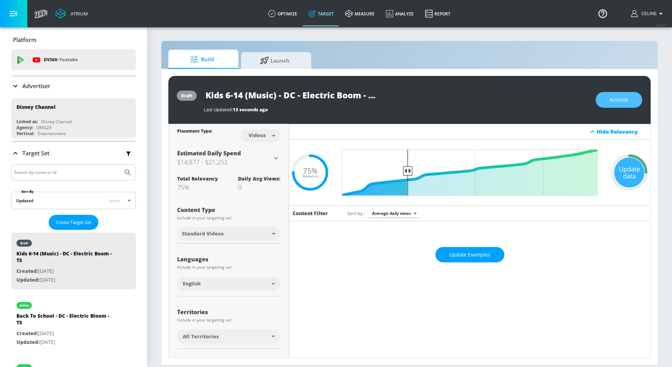
click at [623, 101] on span "Activate" at bounding box center [619, 100] width 19 height 9
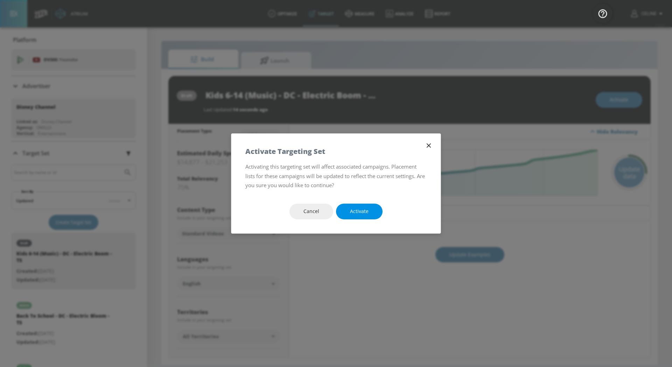
click at [353, 211] on span "Activate" at bounding box center [359, 211] width 19 height 9
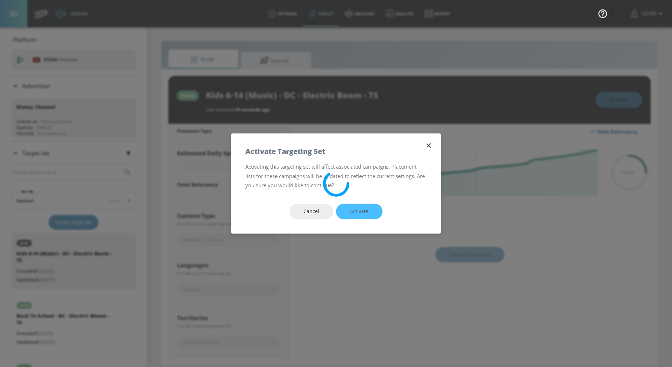
drag, startPoint x: 203, startPoint y: 94, endPoint x: 372, endPoint y: 94, distance: 169.5
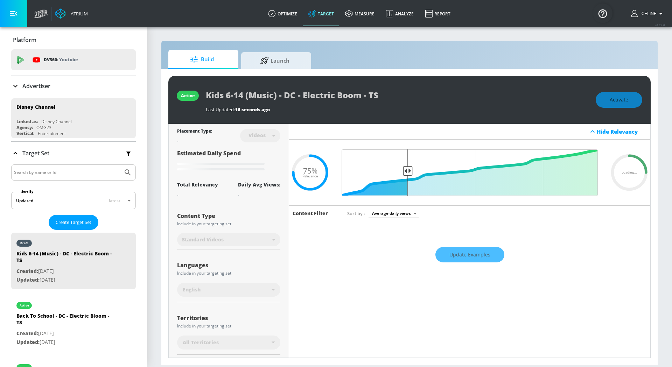
click at [367, 99] on div "active Kids 6-14 (Music) - DC - Electric Boom - TS Last Updated: 16 seconds ago…" at bounding box center [409, 100] width 483 height 48
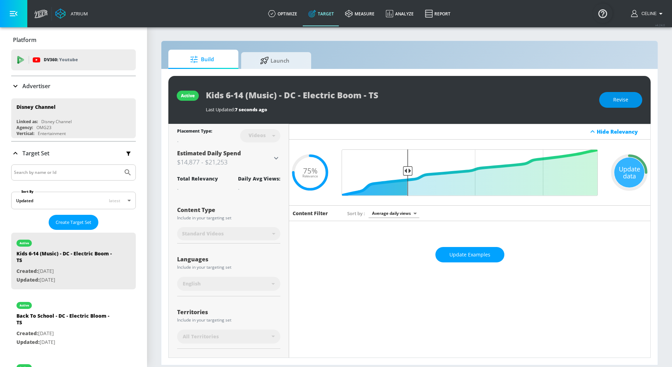
click at [615, 104] on button "Revise" at bounding box center [621, 100] width 43 height 16
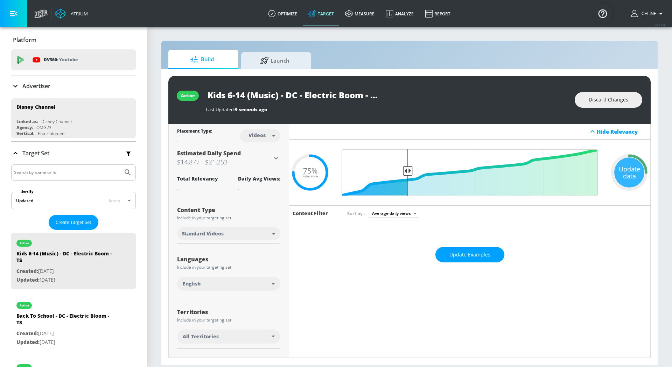
click at [344, 95] on input "Kids 6-14 (Music) - DC - Electric Boom - TS" at bounding box center [293, 95] width 175 height 16
type input "Kids 6-14 (Music) - DC - Electric Bloom - TS"
click at [373, 94] on icon "button" at bounding box center [375, 95] width 6 height 6
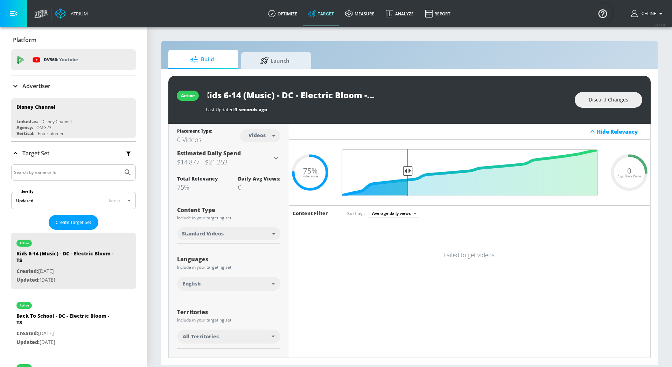
drag, startPoint x: 207, startPoint y: 96, endPoint x: 443, endPoint y: 96, distance: 236.7
click at [443, 96] on div "Kids 6-14 (Music) - DC - Electric Bloom - TS" at bounding box center [387, 95] width 362 height 16
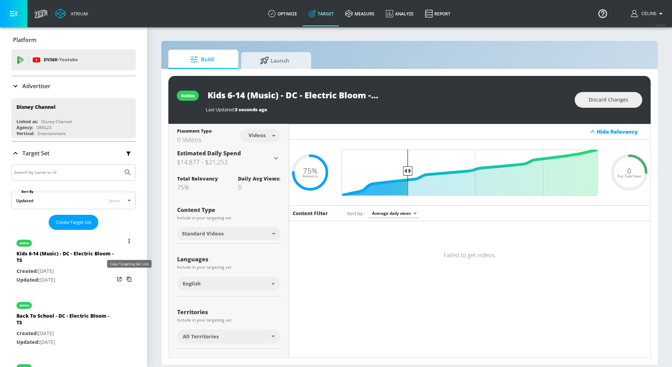
click at [132, 278] on icon "list of Target Set" at bounding box center [129, 279] width 11 height 11
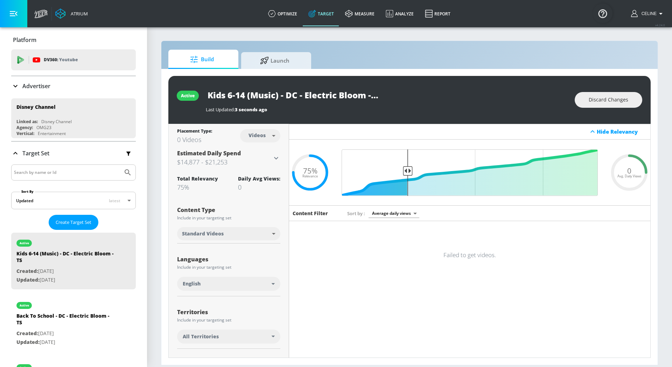
click at [605, 184] on div "0 Avg. Daily Views .recharts-area-area, .recharts-area-curve { fill-opacity: 0.…" at bounding box center [469, 173] width 361 height 66
